Goal: Find contact information: Find contact information

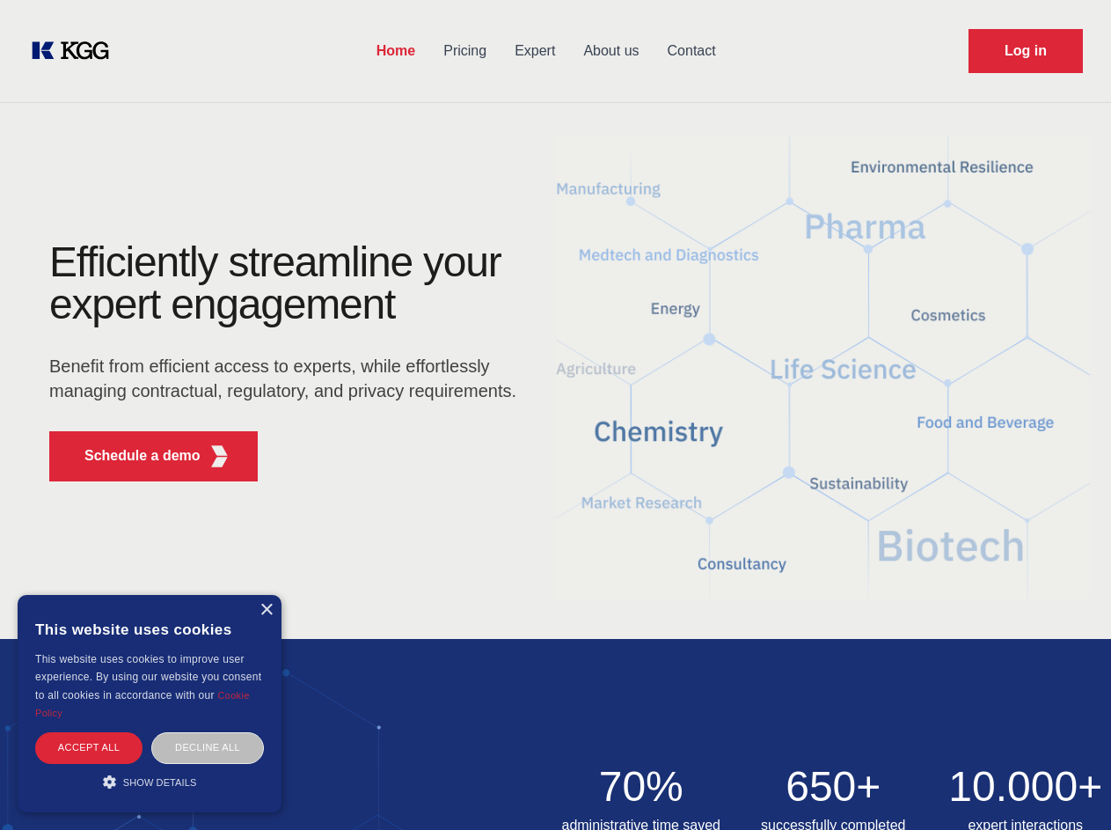
click at [555, 414] on div "Efficiently streamline your expert engagement Benefit from efficient access to …" at bounding box center [288, 368] width 535 height 254
click at [132, 456] on p "Schedule a demo" at bounding box center [142, 455] width 116 height 21
click at [266, 610] on div "× This website uses cookies This website uses cookies to improve user experienc…" at bounding box center [150, 703] width 264 height 217
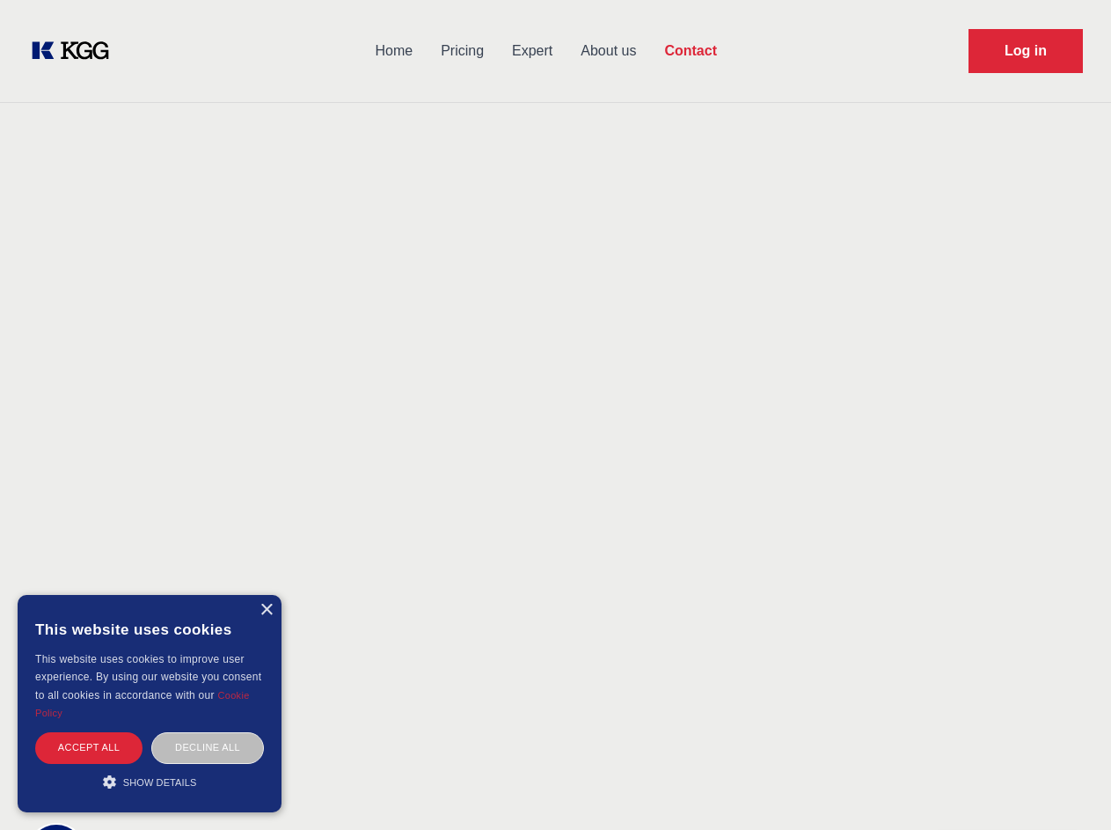
click at [89, 747] on div "Accept all" at bounding box center [88, 747] width 107 height 31
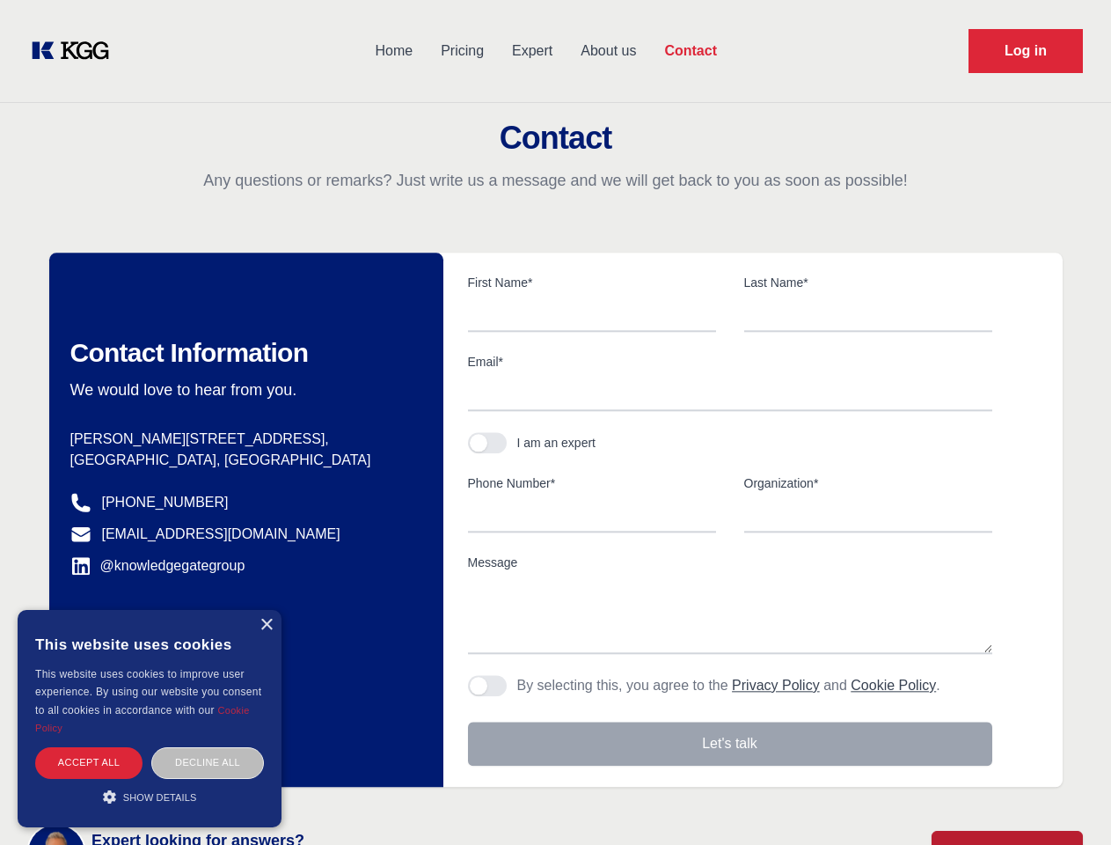
click at [208, 747] on div "Decline all" at bounding box center [207, 762] width 113 height 31
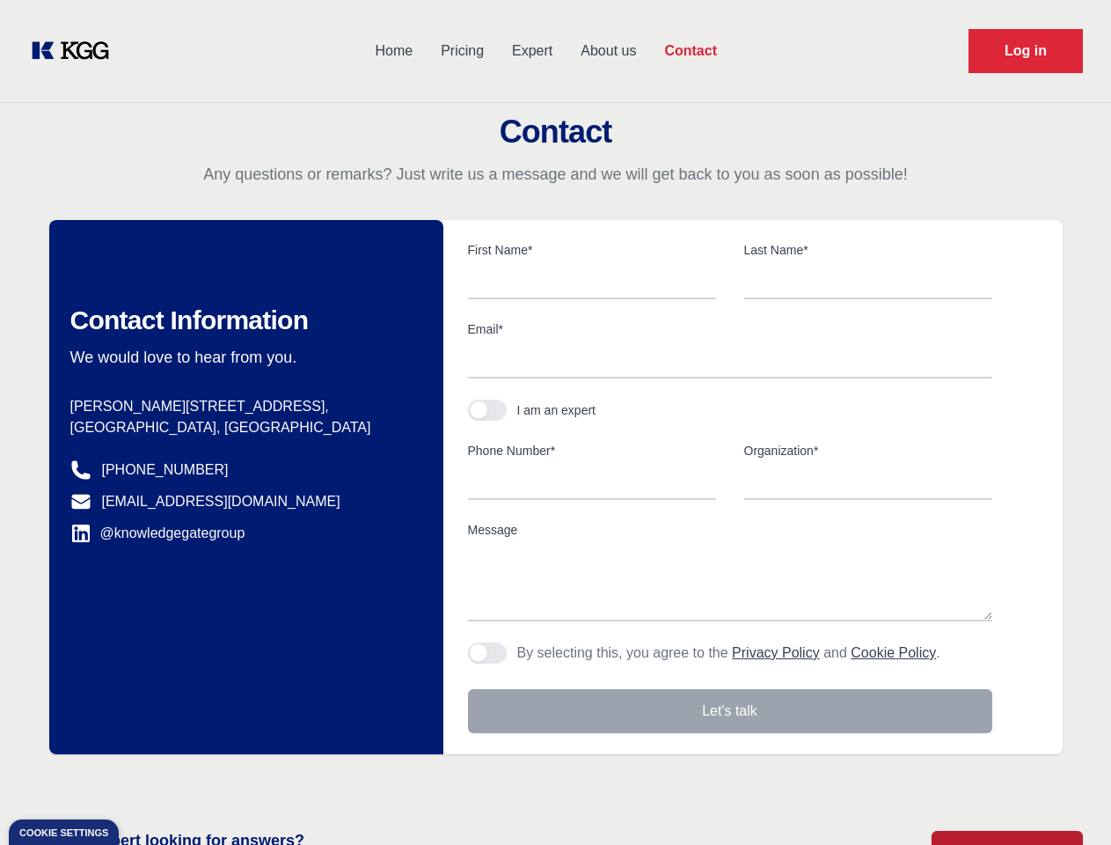
click at [150, 781] on main "Contact Any questions or remarks? Just write us a message and we will get back …" at bounding box center [555, 458] width 1111 height 916
